Goal: Check status: Check status

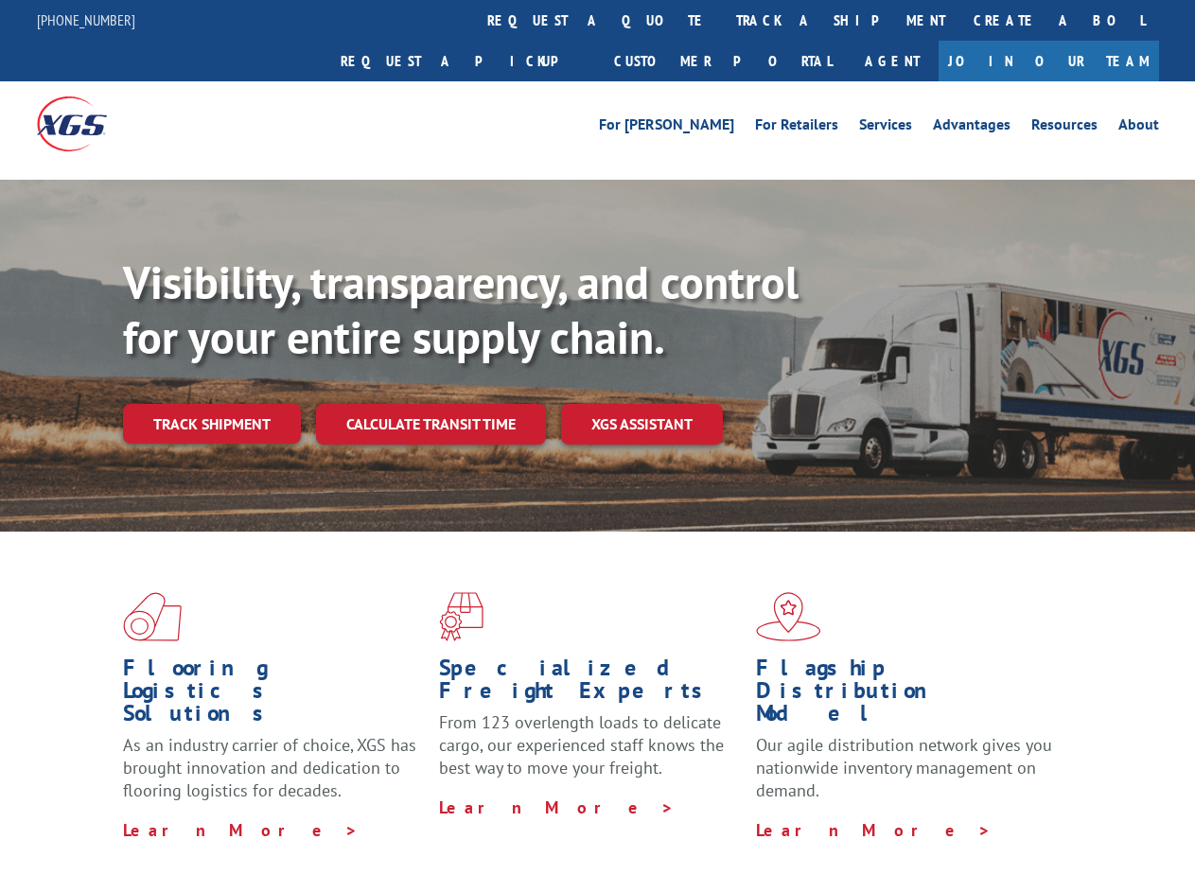
click at [597, 446] on div "Visibility, transparency, and control for your entire supply chain. Track shipm…" at bounding box center [659, 387] width 1072 height 264
click at [722, 20] on link "track a shipment" at bounding box center [840, 20] width 237 height 41
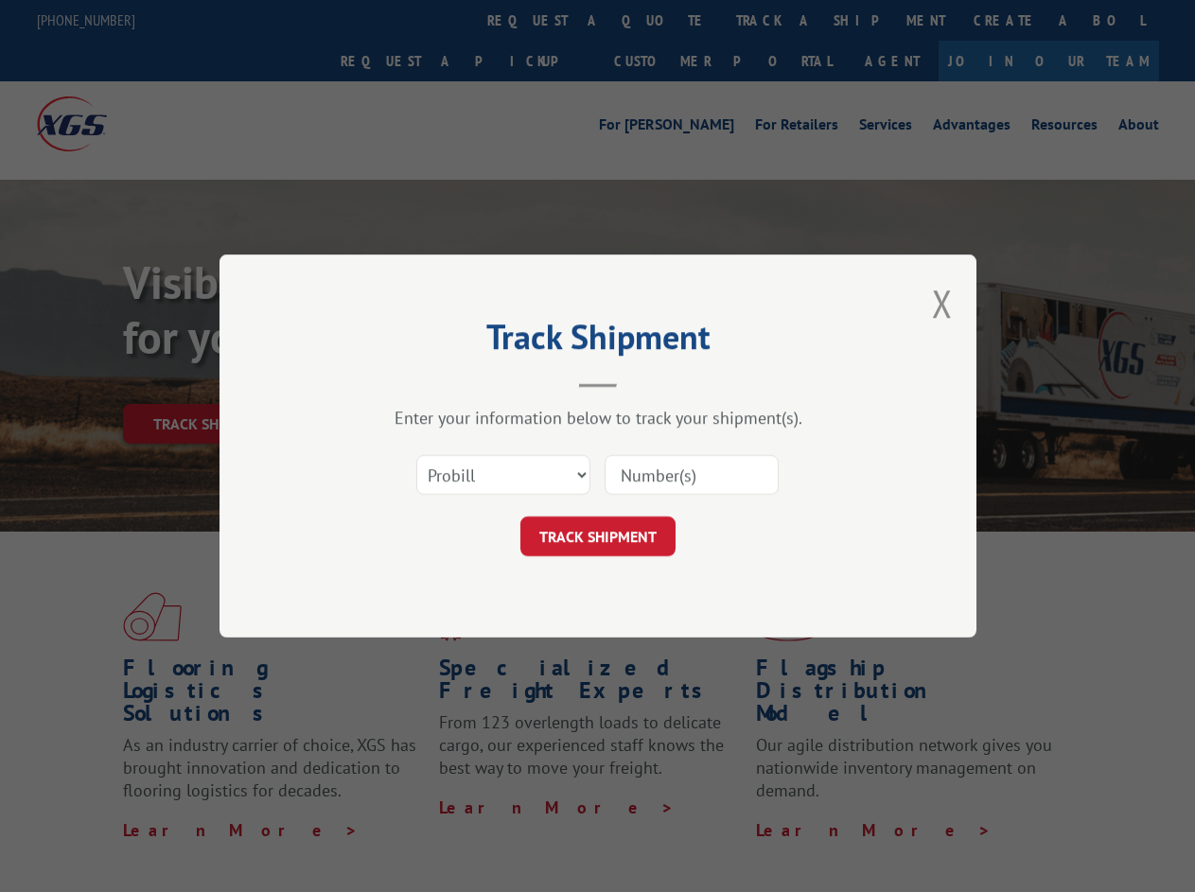
click at [660, 20] on div "Track Shipment Enter your information below to track your shipment(s). Select c…" at bounding box center [597, 446] width 1195 height 892
click at [779, 20] on div "Track Shipment Enter your information below to track your shipment(s). Select c…" at bounding box center [597, 446] width 1195 height 892
click at [211, 382] on div "Track Shipment Enter your information below to track your shipment(s). Select c…" at bounding box center [597, 446] width 1195 height 892
click at [430, 382] on header "Track Shipment" at bounding box center [598, 356] width 568 height 64
click at [642, 382] on header "Track Shipment" at bounding box center [598, 356] width 568 height 64
